Goal: Communication & Community: Answer question/provide support

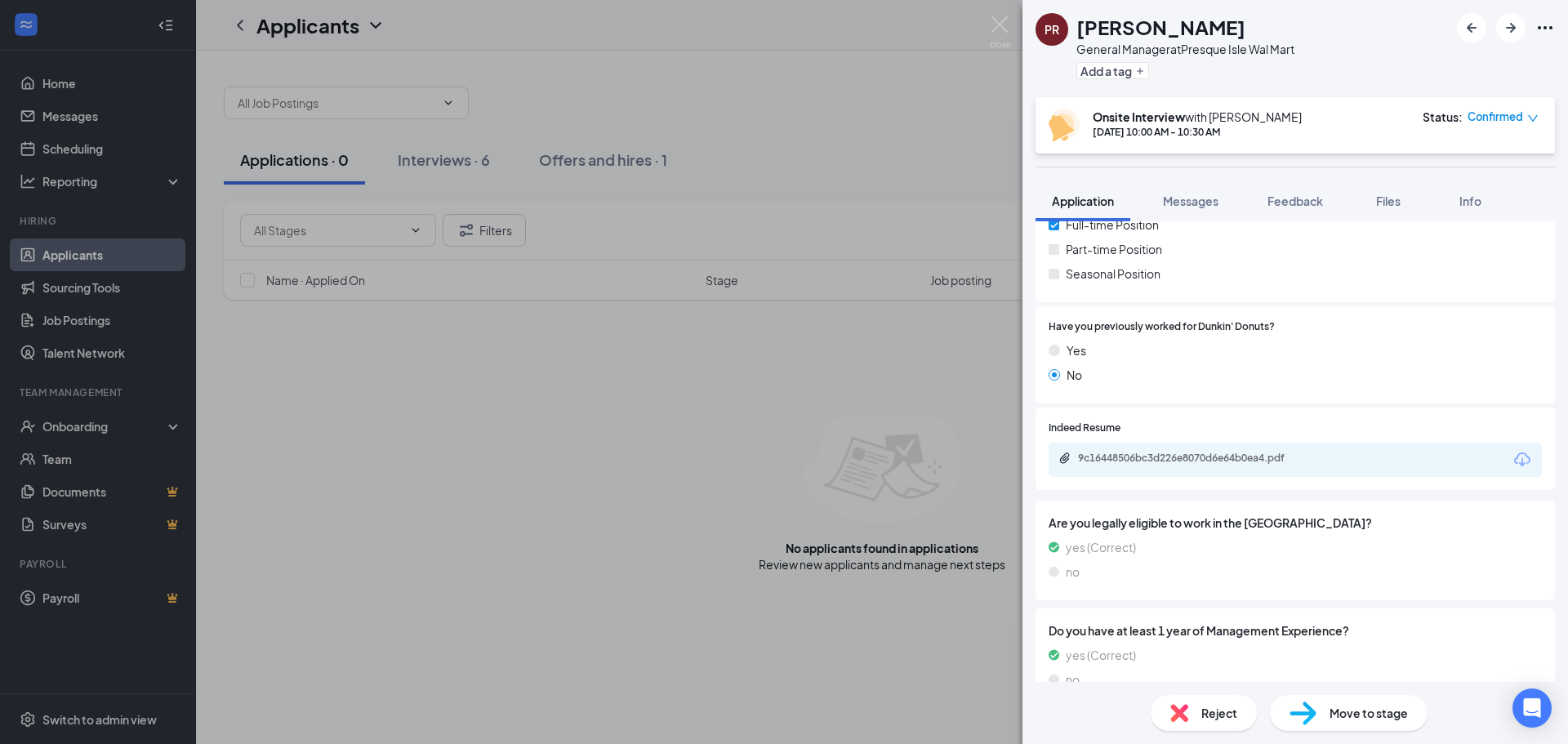
scroll to position [356, 0]
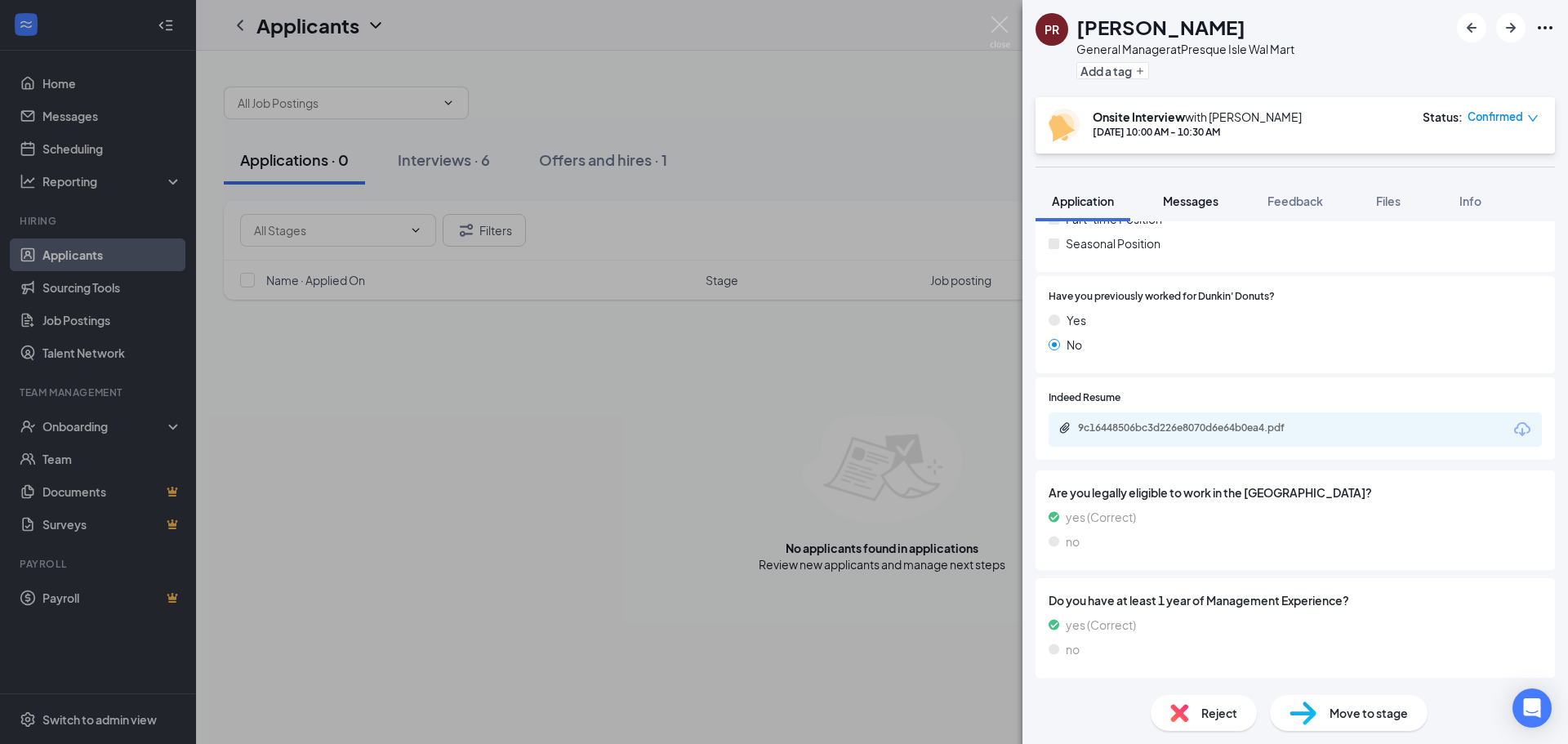
click at [1189, 204] on span "Messages" at bounding box center [1190, 201] width 55 height 15
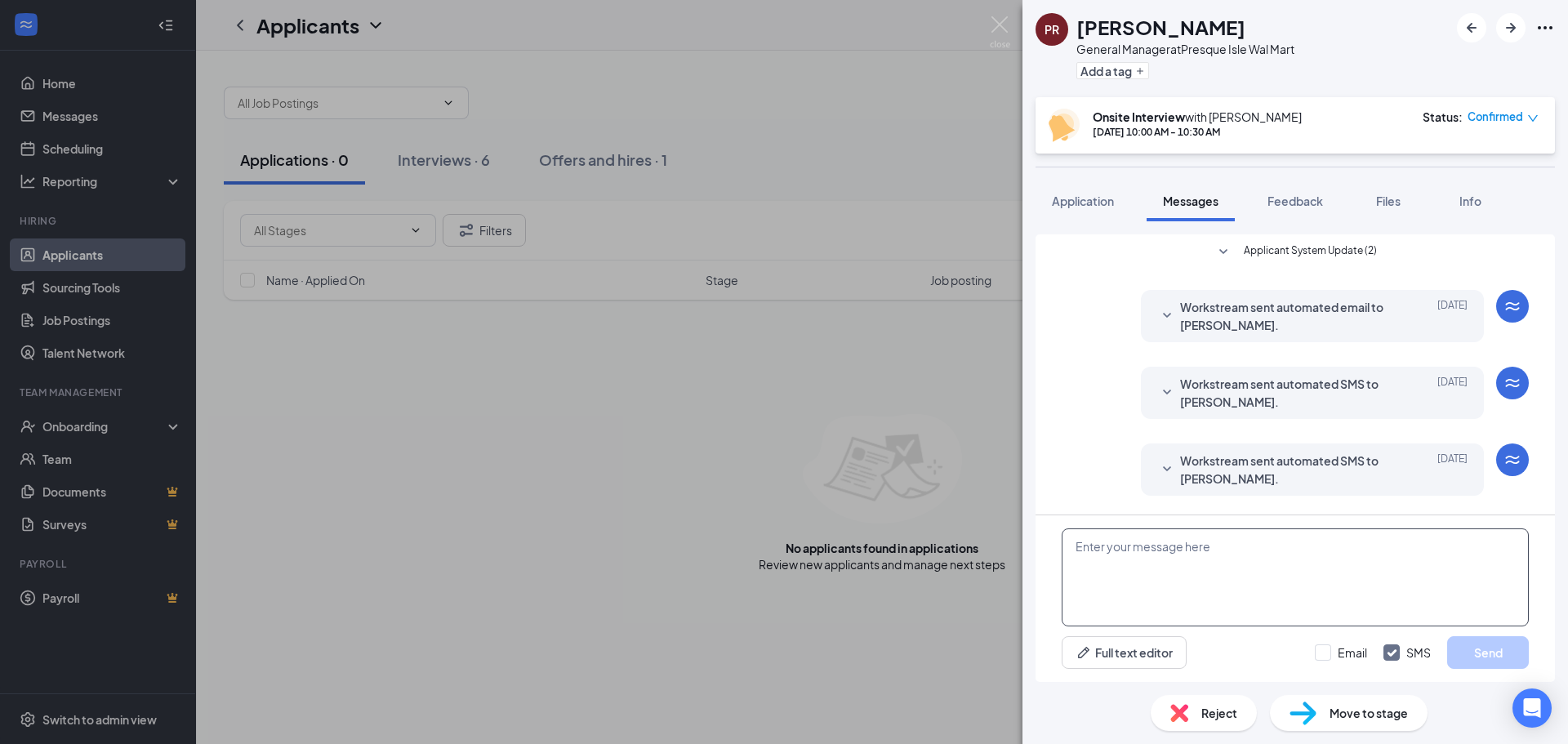
click at [1172, 546] on textarea at bounding box center [1295, 576] width 467 height 98
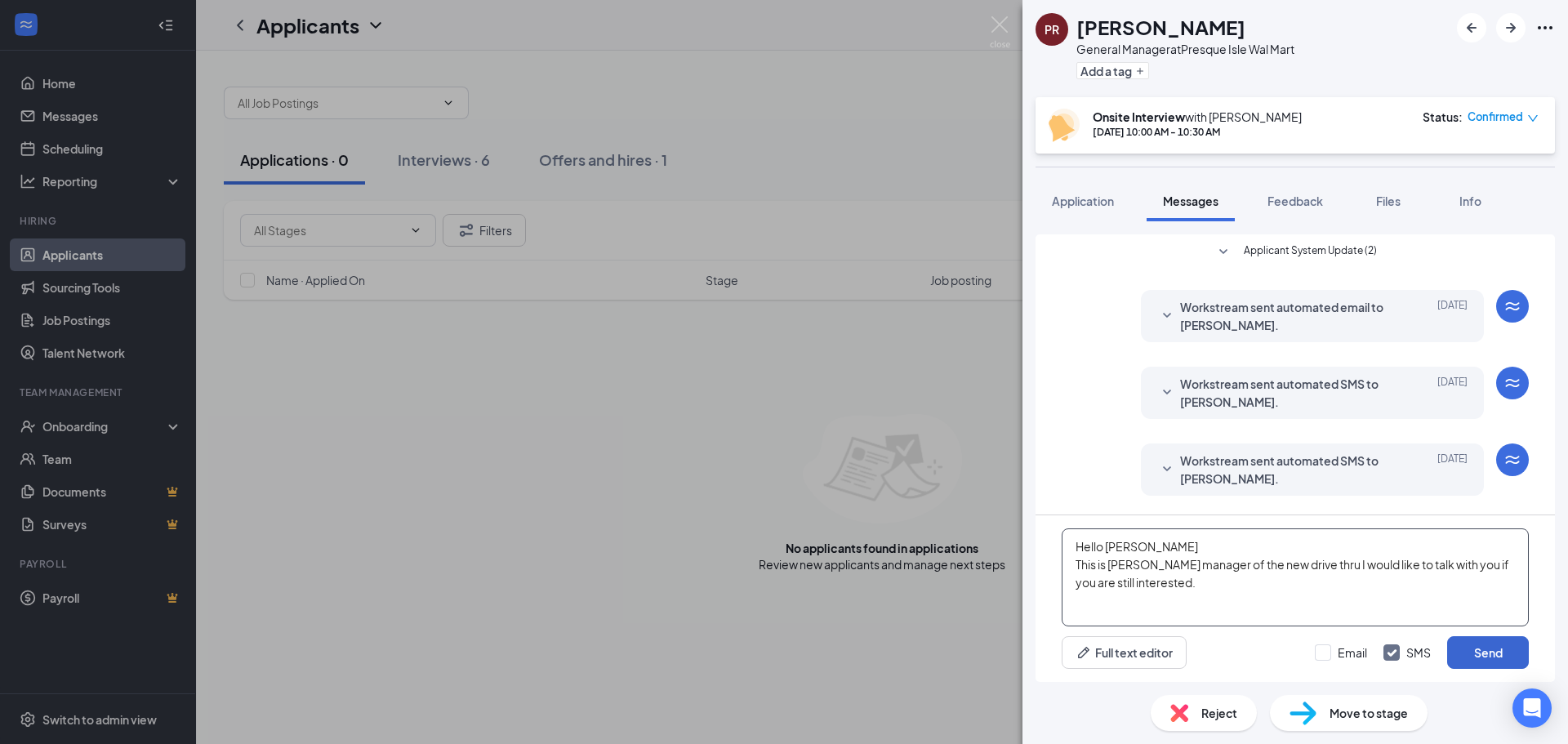
type textarea "Hello Patricia This is Krista manager of the new drive thru I would like to tal…"
click at [1493, 654] on button "Send" at bounding box center [1488, 652] width 81 height 33
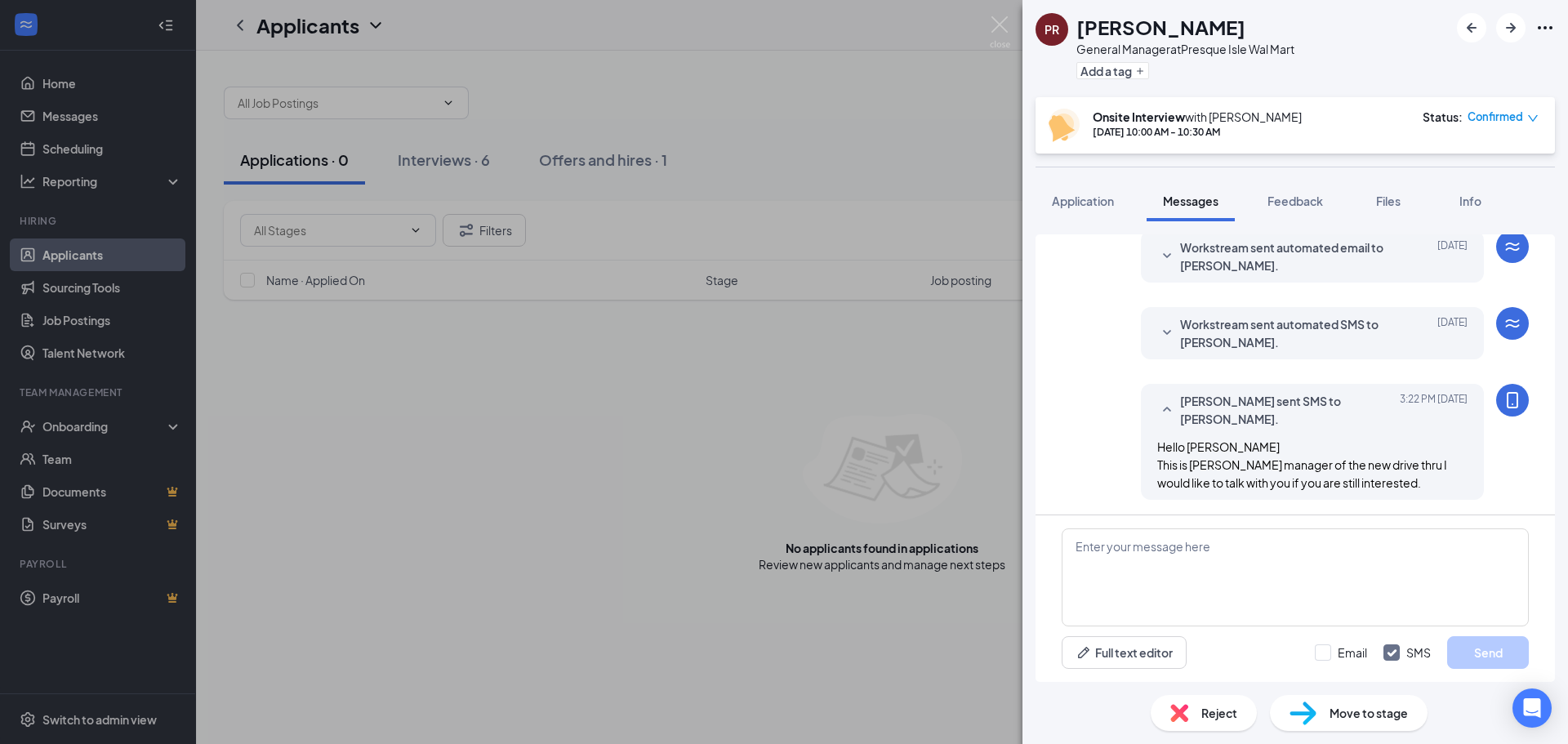
scroll to position [416, 0]
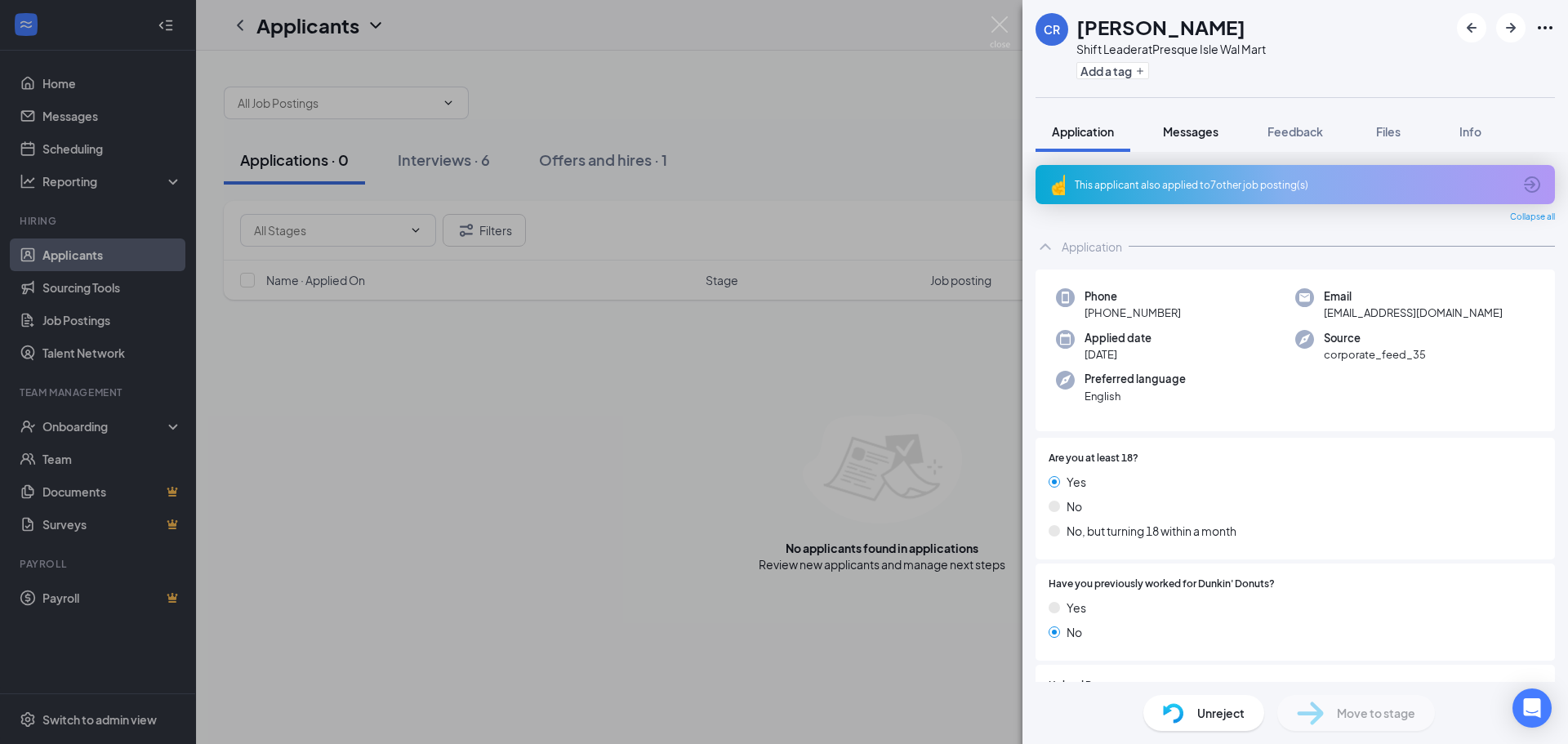
click at [1190, 127] on span "Messages" at bounding box center [1190, 131] width 55 height 15
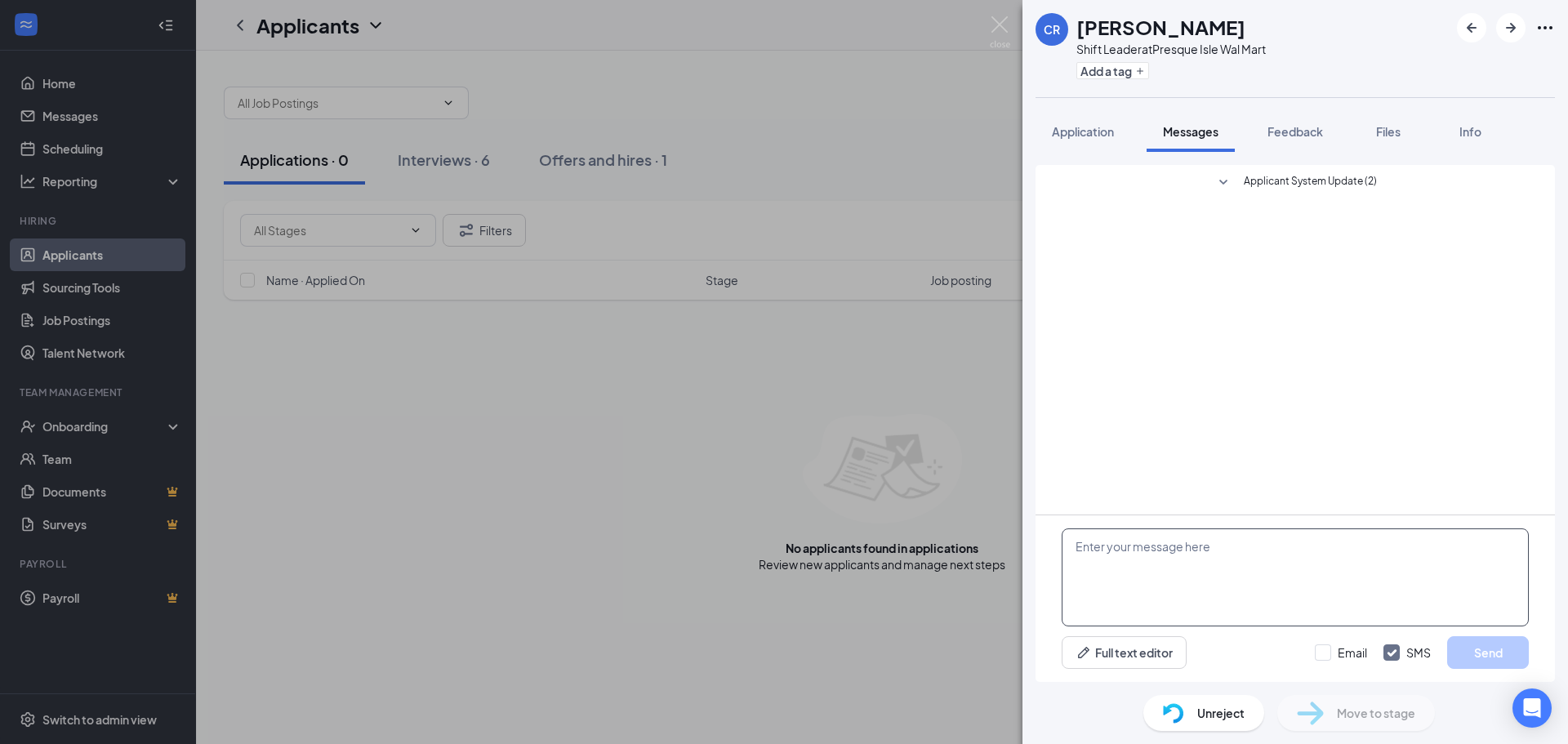
click at [1221, 544] on textarea at bounding box center [1295, 576] width 467 height 98
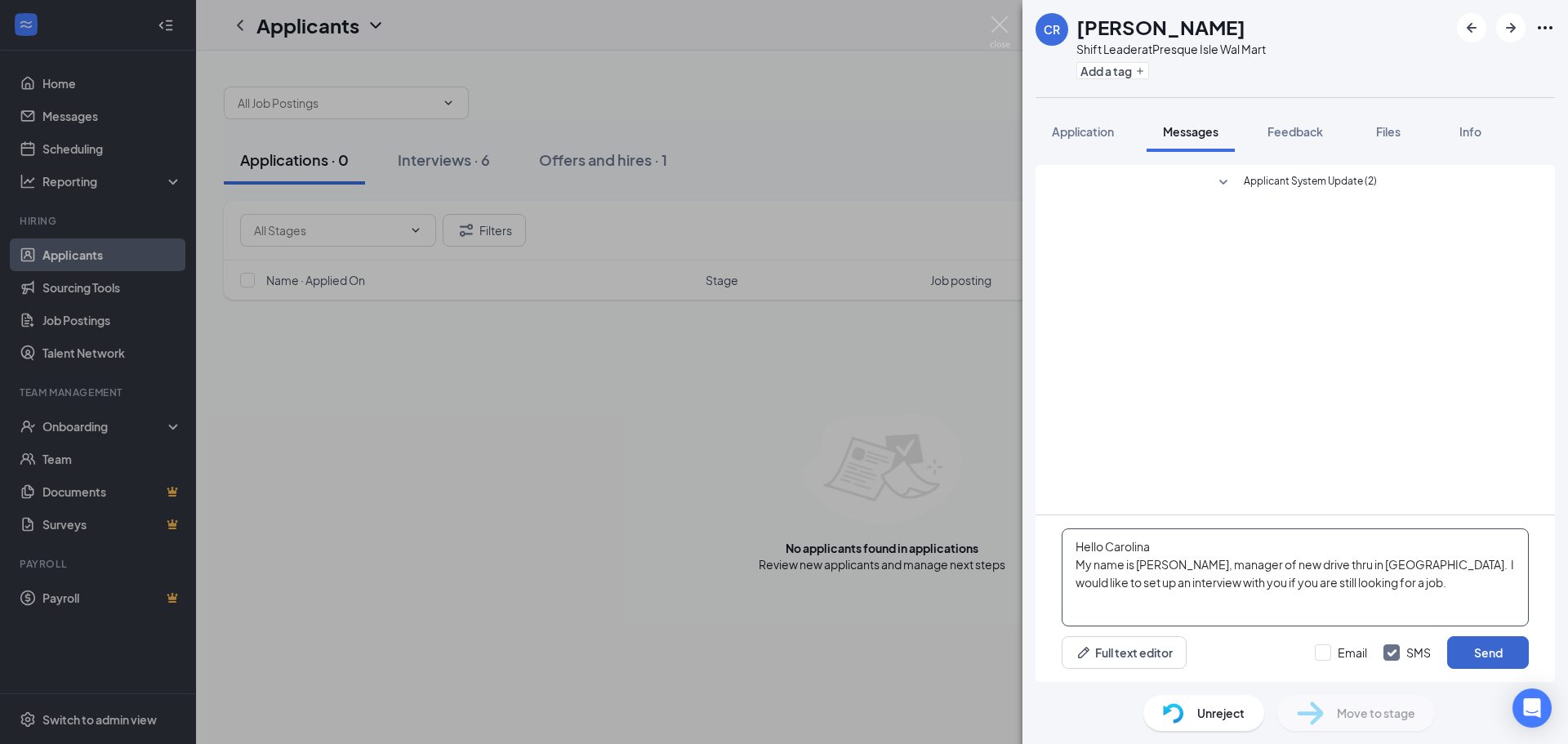
type textarea "Hello Carolina My name is [PERSON_NAME], manager of new drive thru in [GEOGRAPH…"
click at [1478, 660] on button "Send" at bounding box center [1488, 652] width 81 height 33
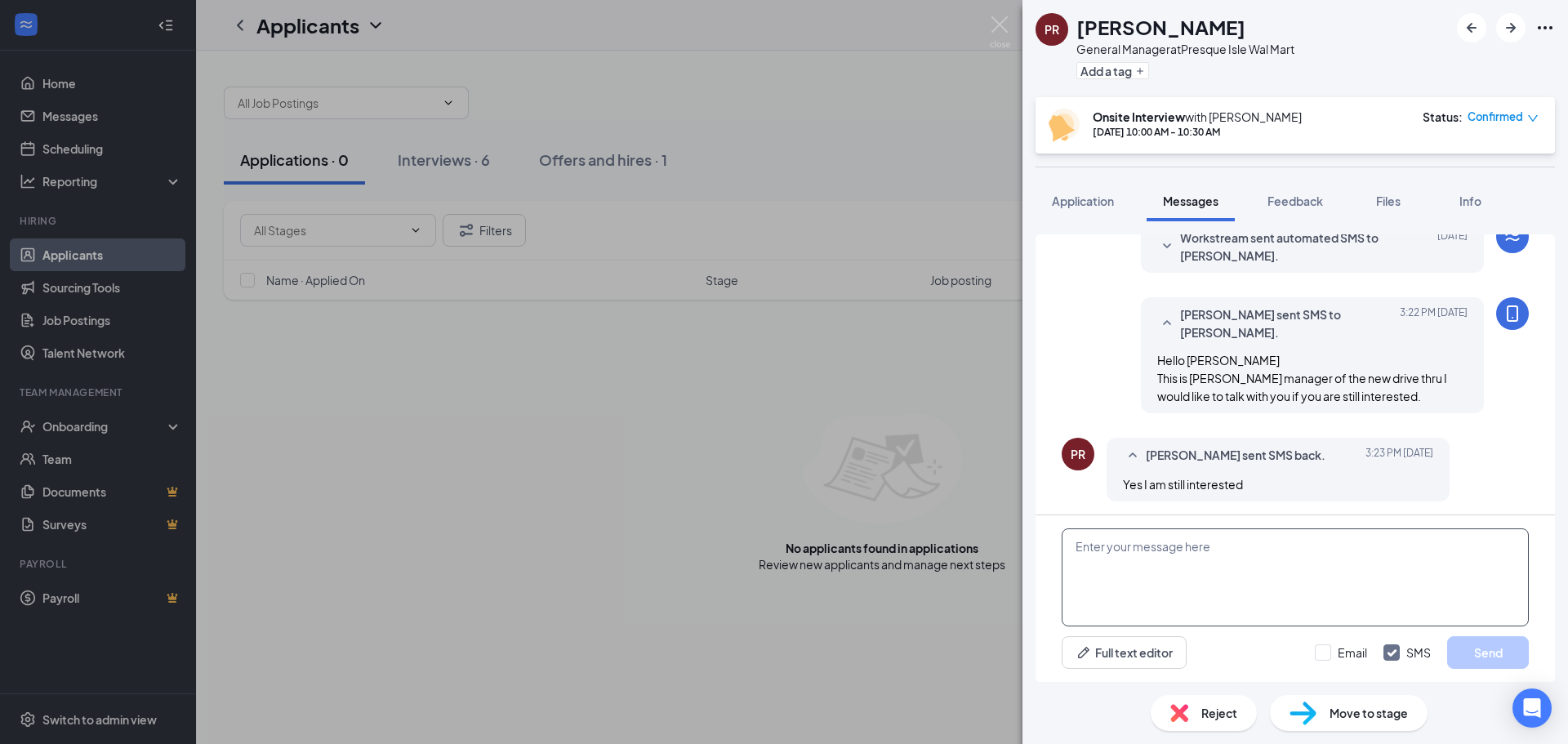
scroll to position [556, 0]
click at [1267, 560] on textarea at bounding box center [1295, 576] width 467 height 98
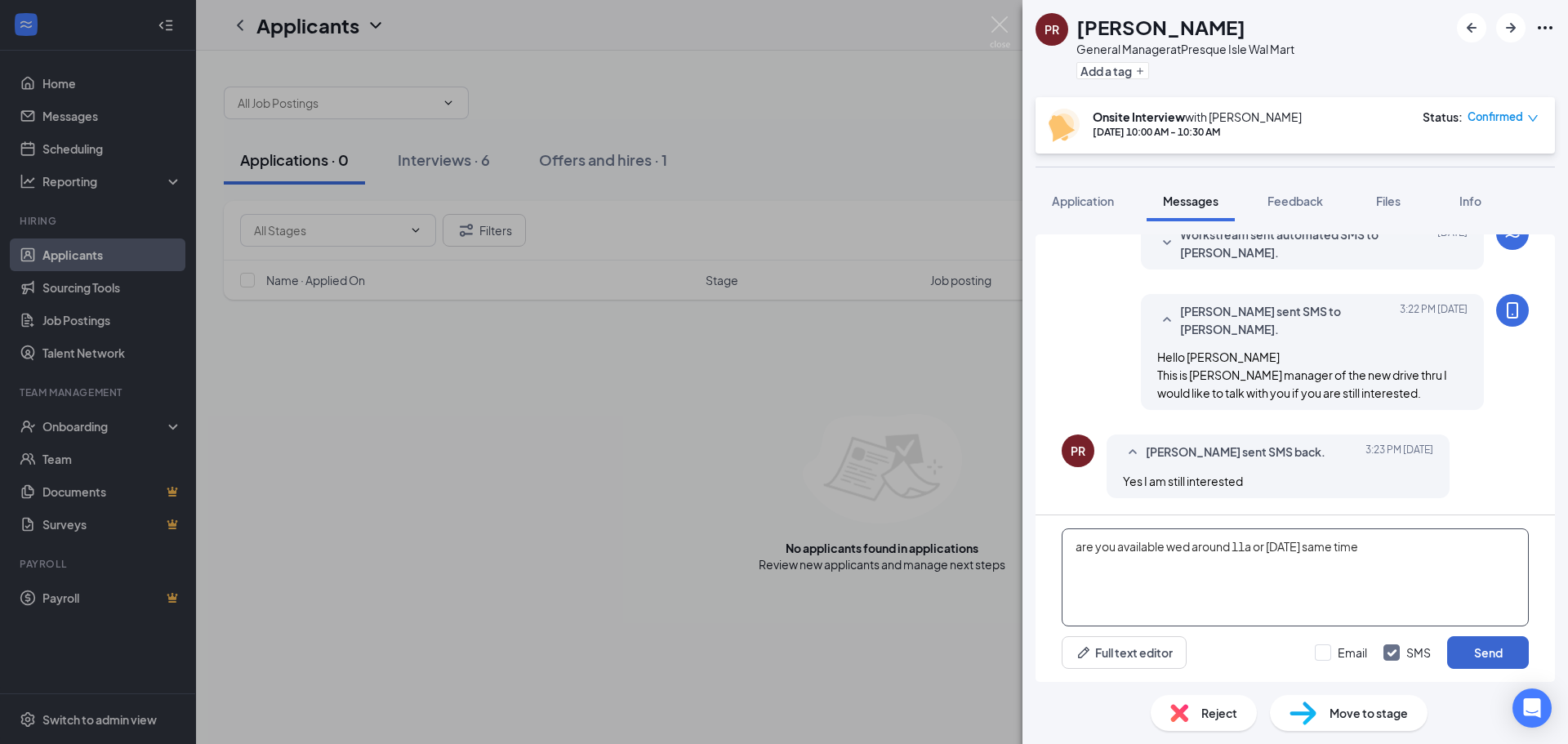
type textarea "are you available wed around 11a or friday same time"
click at [1502, 655] on button "Send" at bounding box center [1488, 652] width 81 height 33
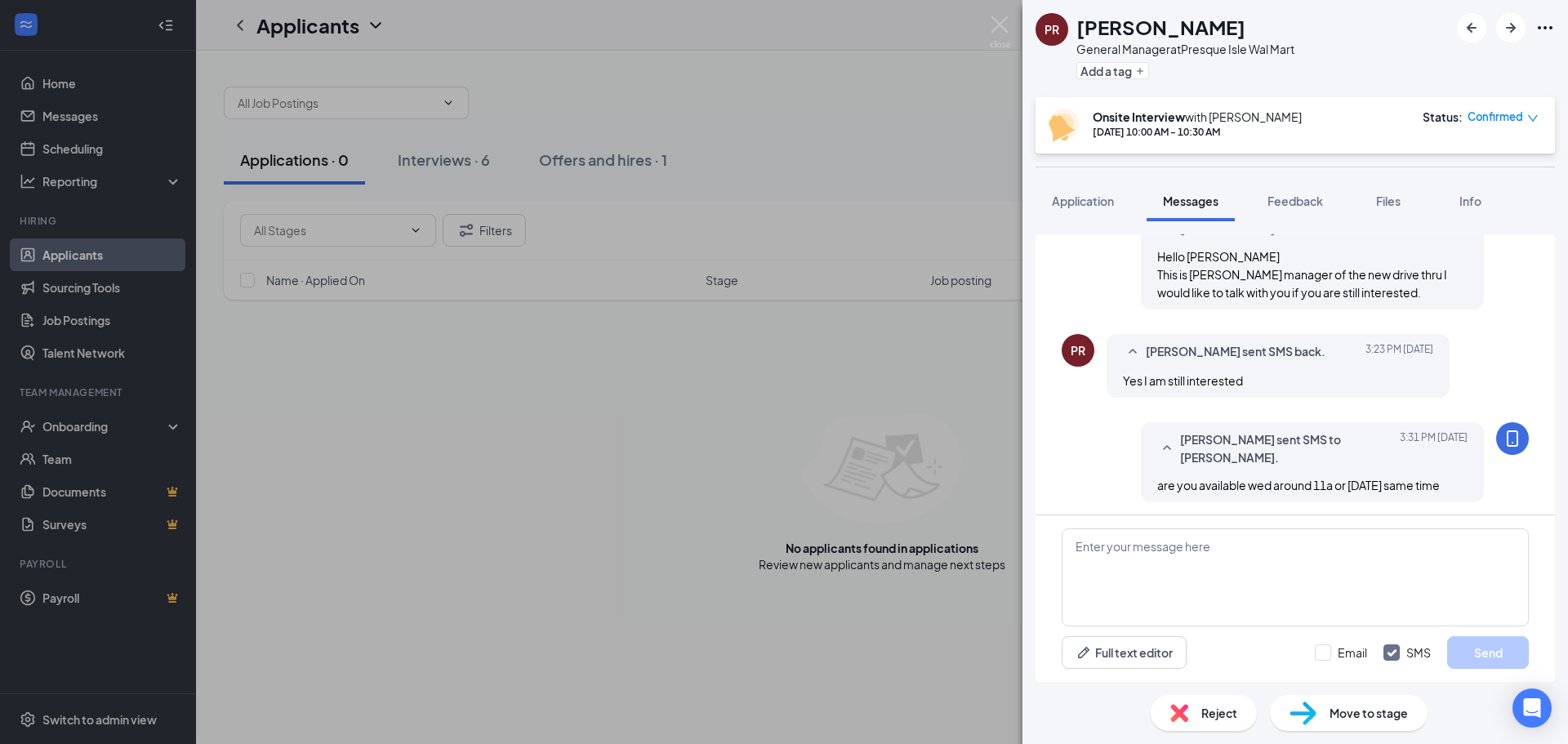
scroll to position [661, 0]
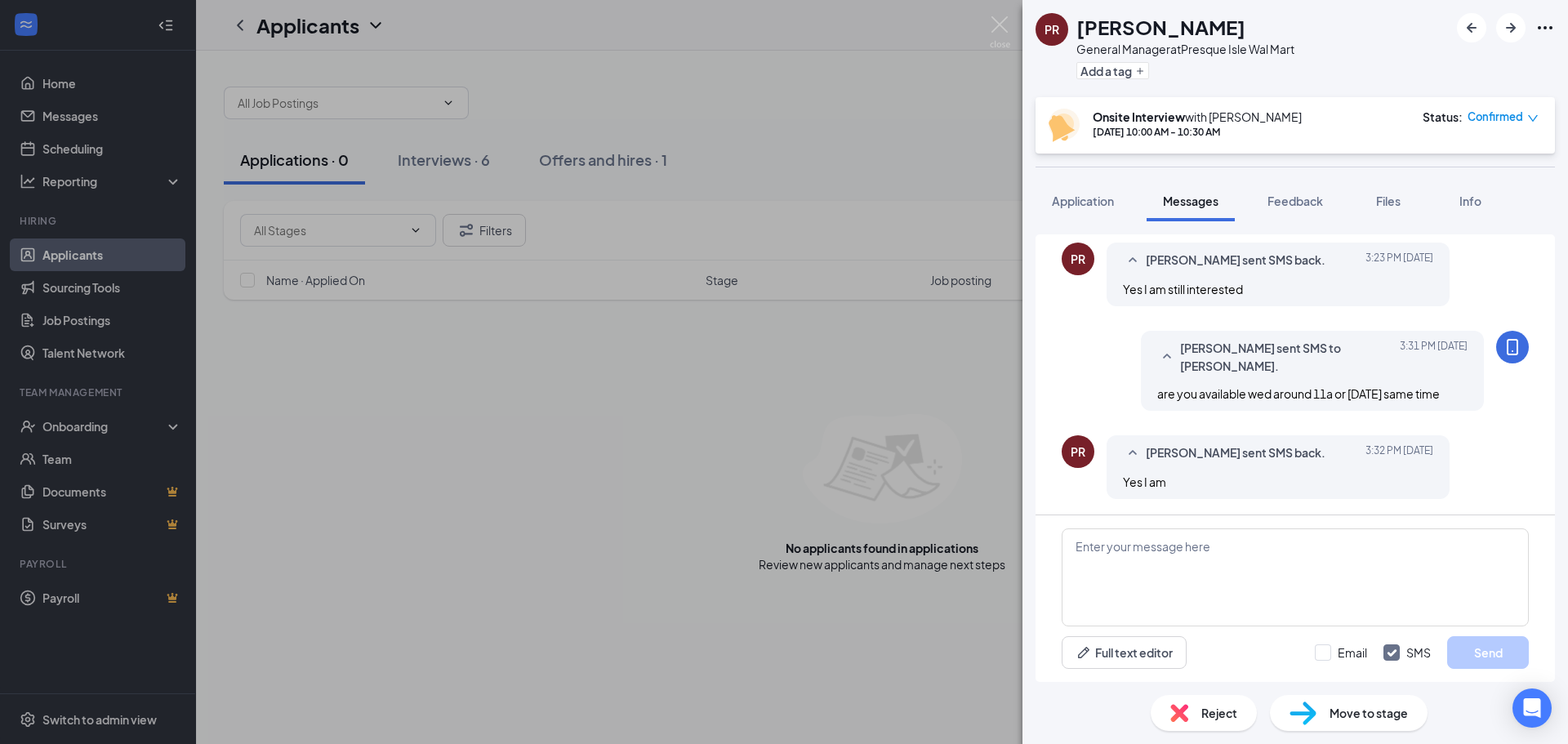
scroll to position [625, 0]
click at [1235, 569] on textarea at bounding box center [1295, 576] width 467 height 98
type textarea "which day"
click at [1479, 656] on button "Send" at bounding box center [1488, 652] width 81 height 33
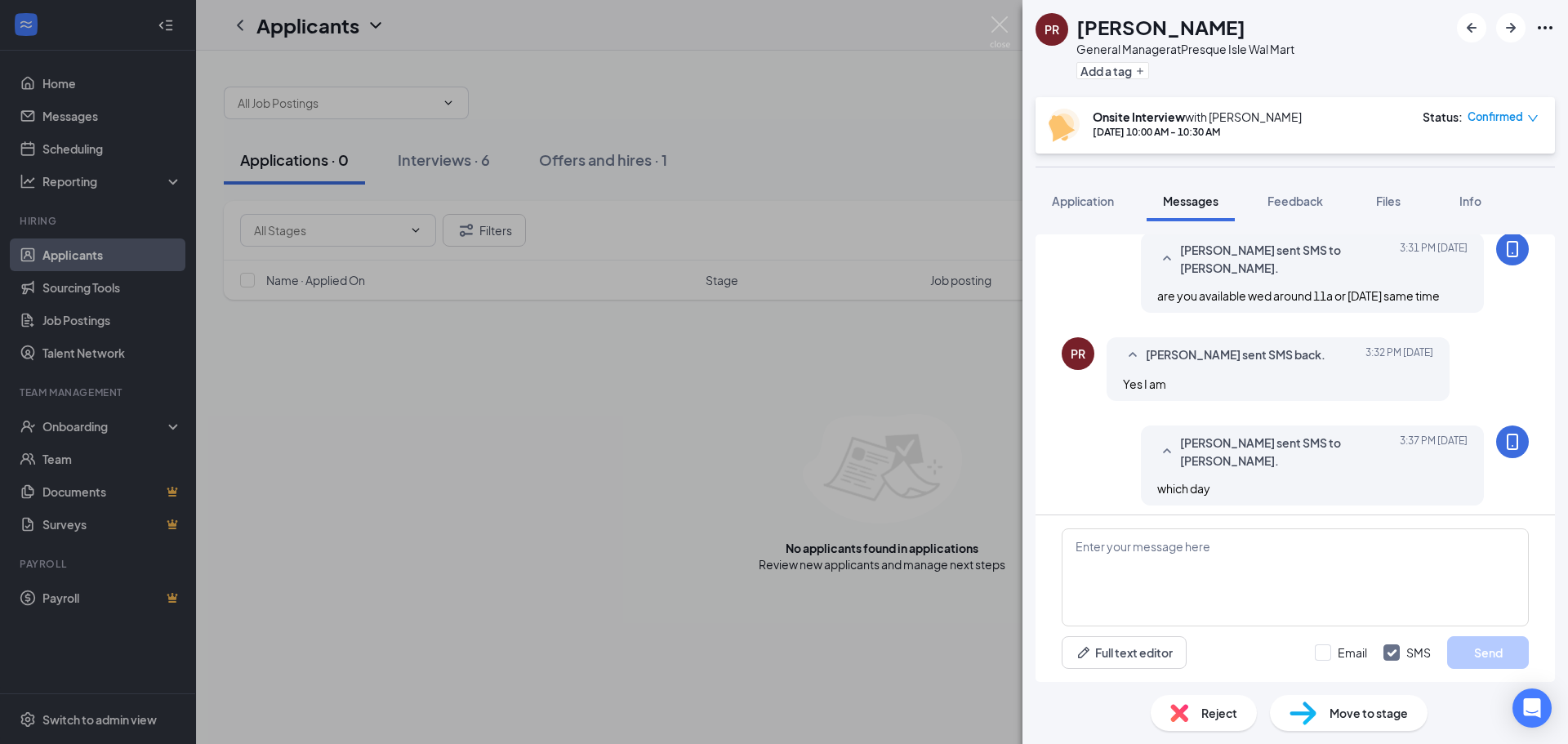
scroll to position [728, 0]
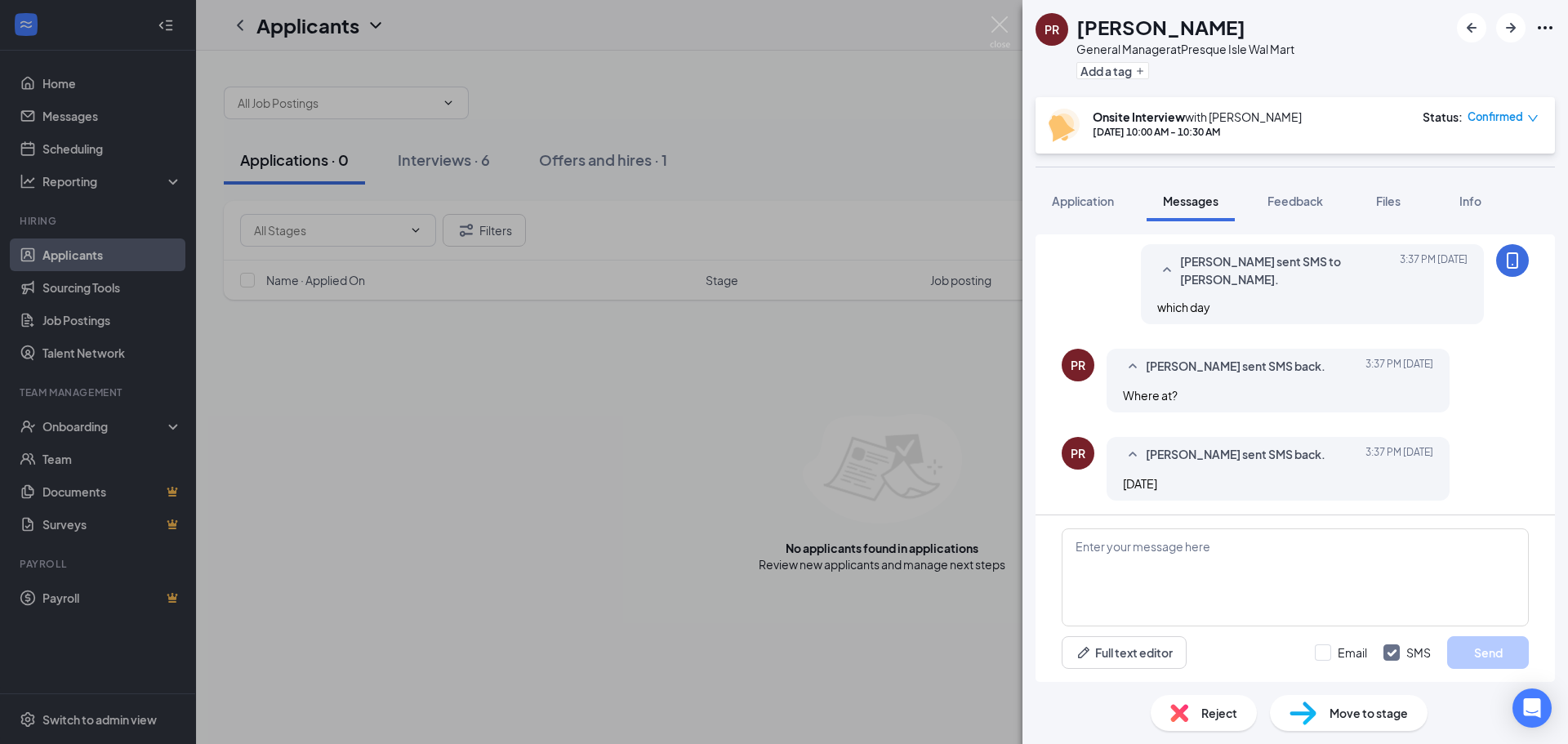
scroll to position [675, 0]
click at [1125, 542] on textarea at bounding box center [1295, 576] width 467 height 98
type textarea "wednesday around 11a"
click at [1484, 655] on button "Send" at bounding box center [1488, 652] width 81 height 33
